Goal: Find specific page/section: Find specific page/section

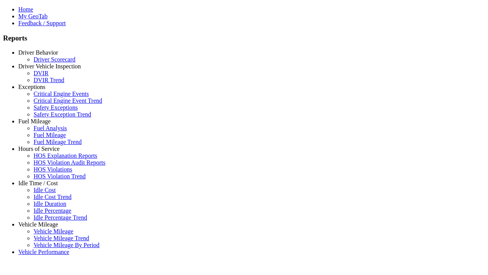
click at [44, 90] on link "Exceptions" at bounding box center [31, 87] width 27 height 6
click at [50, 111] on link "Safety Exceptions" at bounding box center [56, 107] width 44 height 6
select select "**********"
type input "**********"
